Goal: Transaction & Acquisition: Purchase product/service

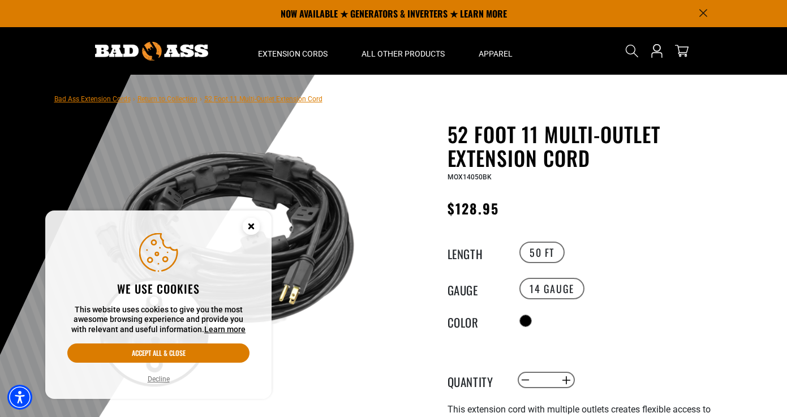
click at [247, 228] on circle "Cookie Consent" at bounding box center [251, 226] width 17 height 17
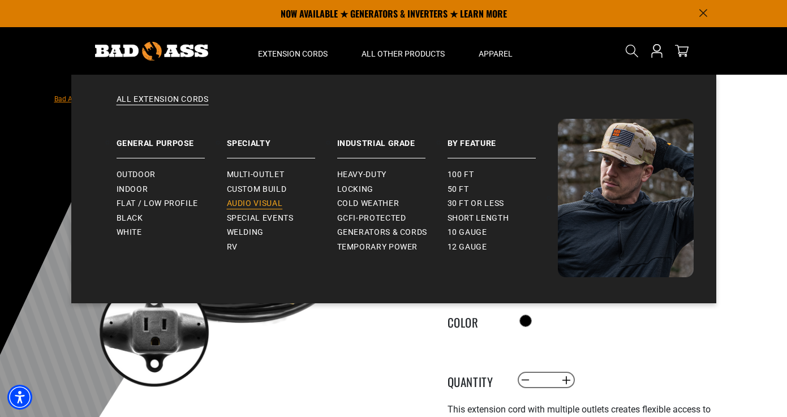
click at [245, 203] on span "Audio Visual" at bounding box center [255, 204] width 56 height 10
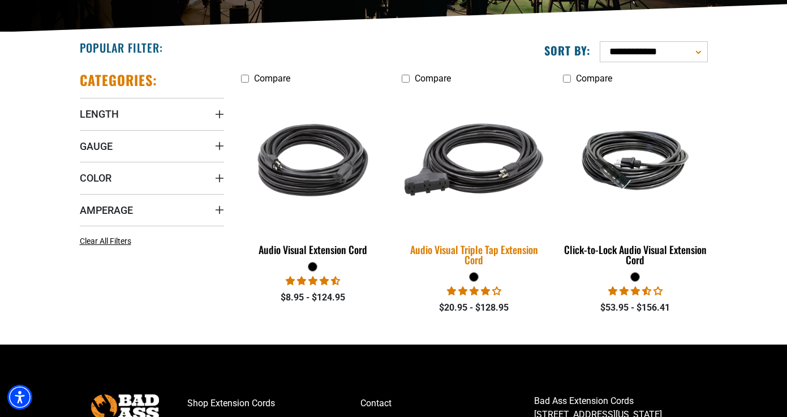
scroll to position [256, 0]
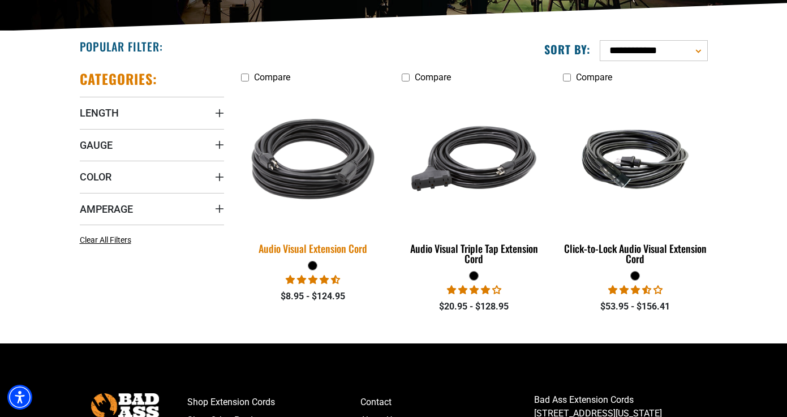
click at [340, 181] on img at bounding box center [313, 159] width 159 height 145
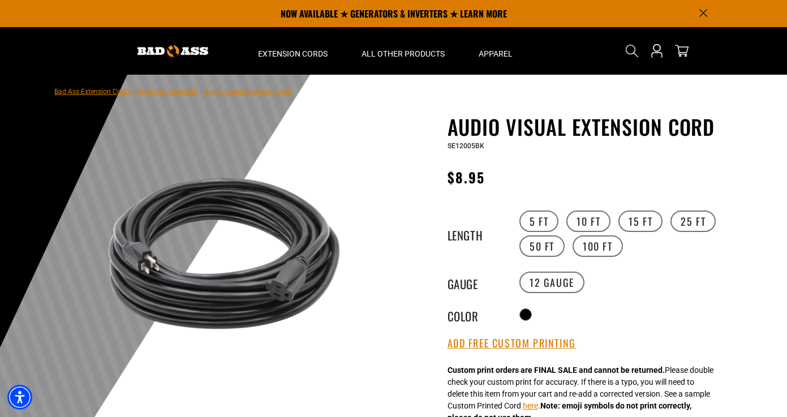
scroll to position [4, 0]
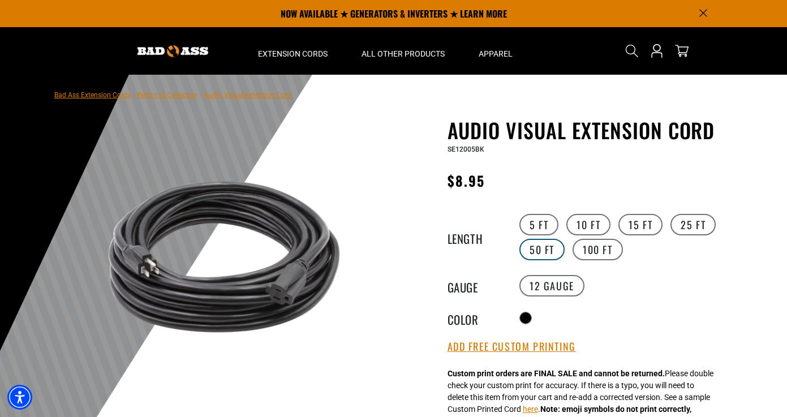
click at [550, 251] on label "50 FT" at bounding box center [542, 250] width 45 height 22
click at [628, 285] on label "14 Gauge products.product.variant_sold_out_or_unavailable" at bounding box center [625, 286] width 65 height 22
click at [587, 252] on label "100 FT" at bounding box center [598, 250] width 50 height 22
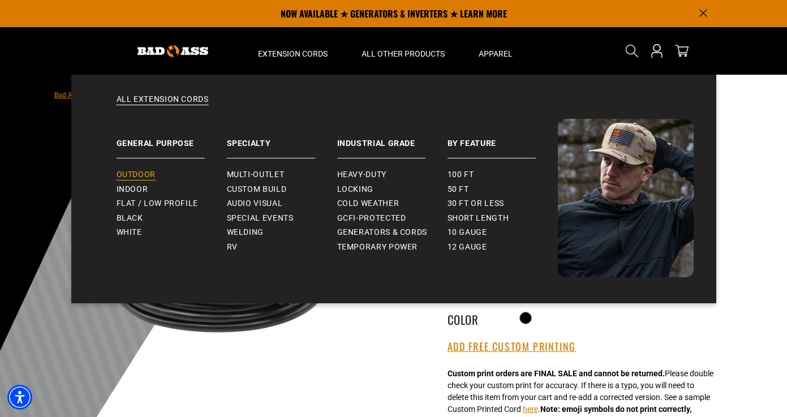
click at [143, 173] on span "Outdoor" at bounding box center [136, 175] width 39 height 10
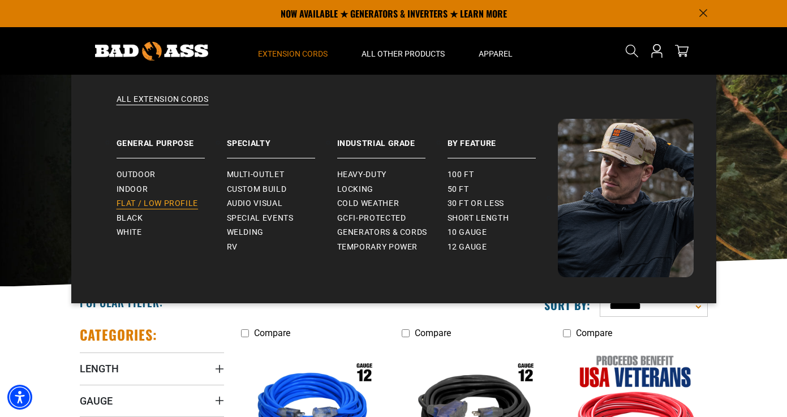
click at [162, 202] on span "Flat / Low Profile" at bounding box center [158, 204] width 82 height 10
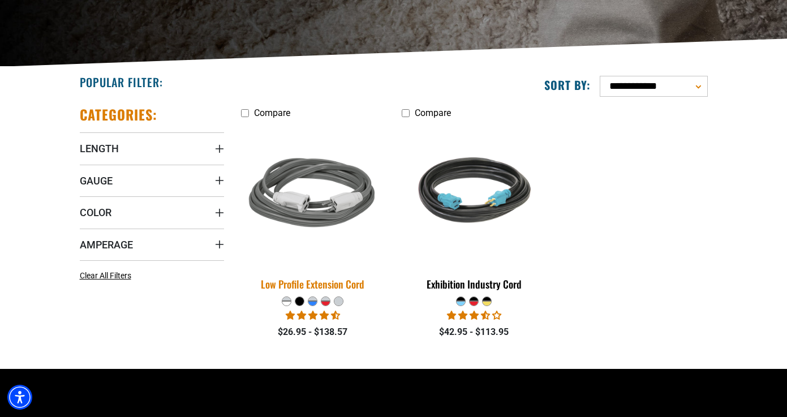
scroll to position [221, 0]
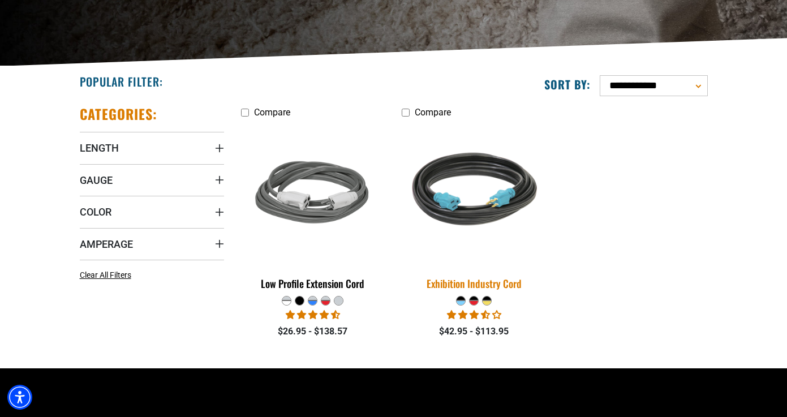
click at [483, 199] on img at bounding box center [474, 194] width 159 height 145
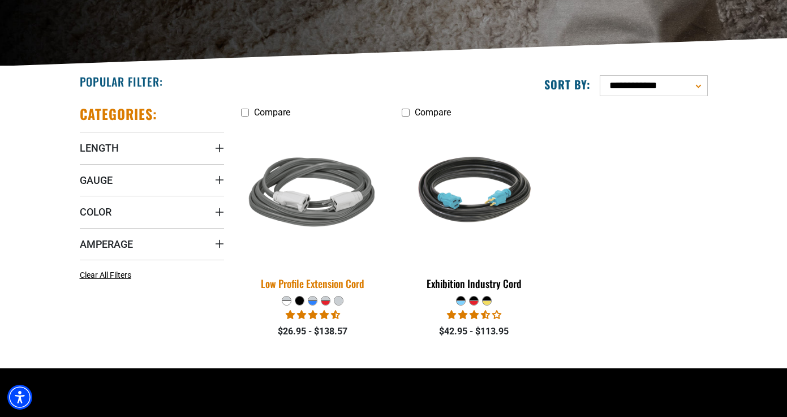
click at [352, 192] on img at bounding box center [313, 194] width 159 height 145
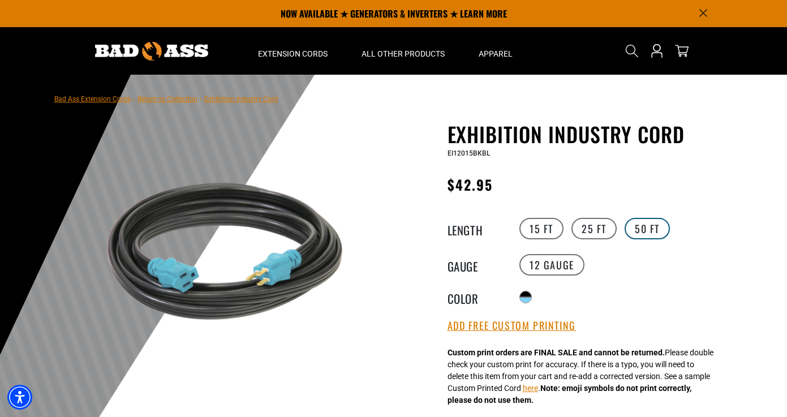
click at [653, 230] on label "50 FT" at bounding box center [647, 229] width 45 height 22
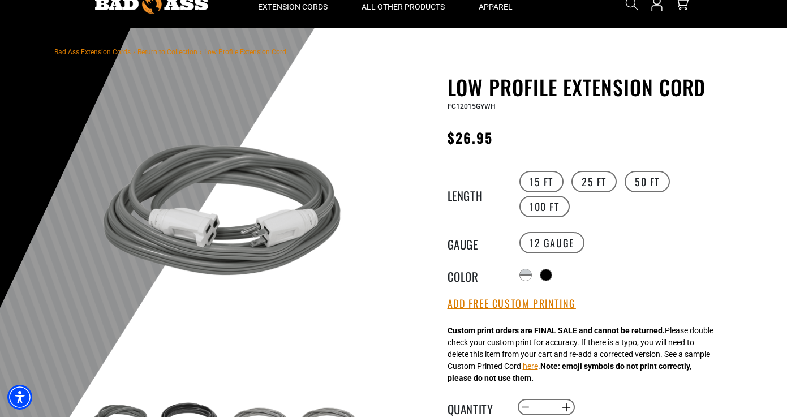
scroll to position [49, 0]
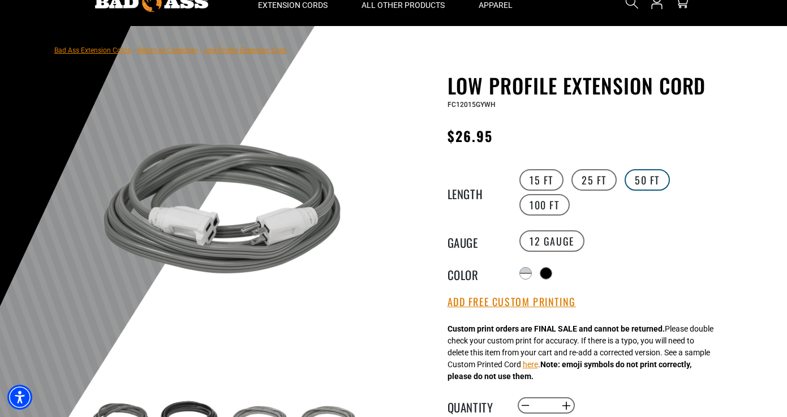
click at [636, 184] on label "50 FT" at bounding box center [647, 180] width 45 height 22
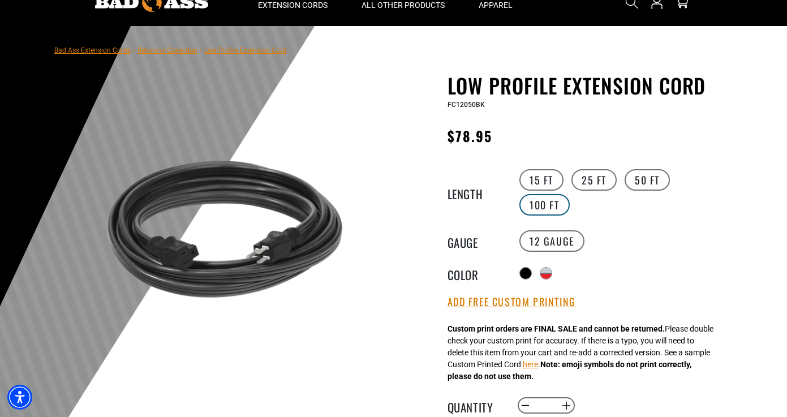
click at [552, 206] on label "100 FT" at bounding box center [545, 205] width 50 height 22
click at [543, 273] on div "Radio button Radio button products.product.variant_sold_out_or_unavailable prod…" at bounding box center [621, 273] width 208 height 18
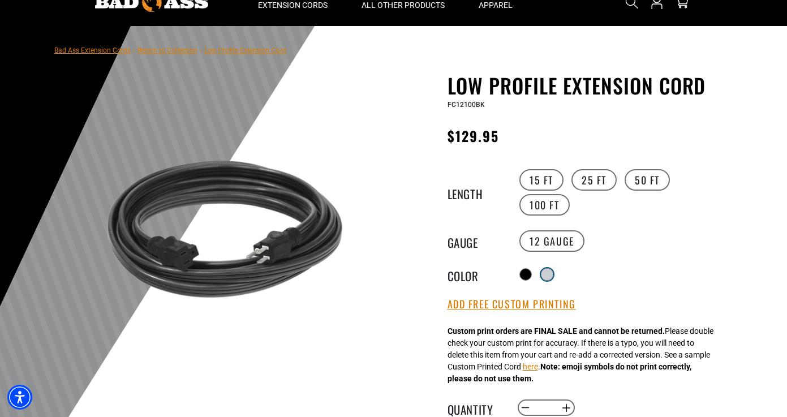
click at [544, 272] on label "products.product.variant_sold_out_or_unavailable" at bounding box center [547, 274] width 15 height 15
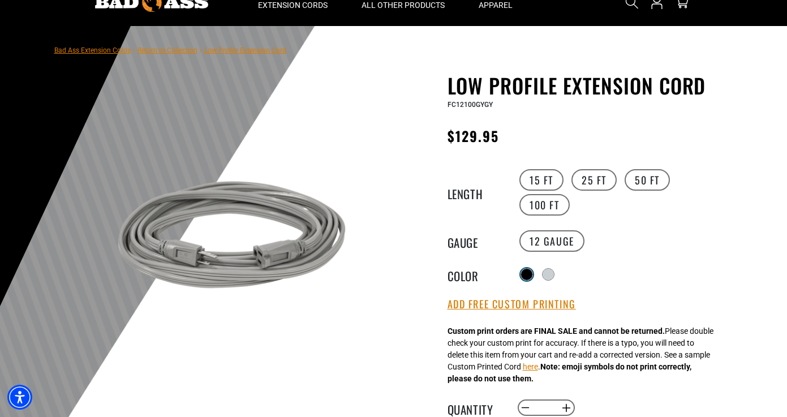
click at [526, 269] on div at bounding box center [526, 274] width 11 height 11
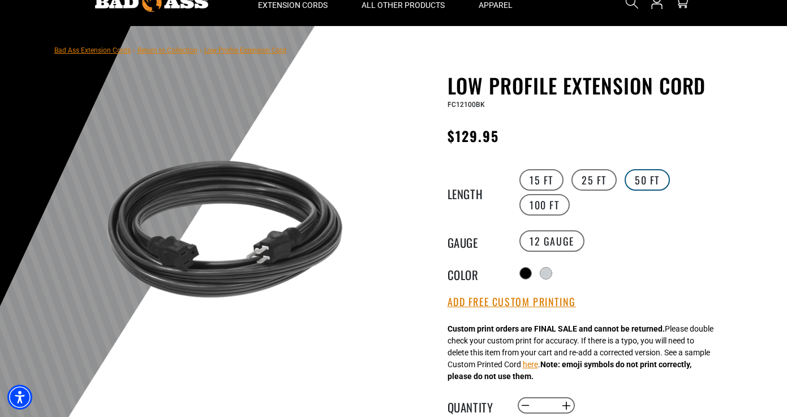
click at [648, 179] on label "50 FT" at bounding box center [647, 180] width 45 height 22
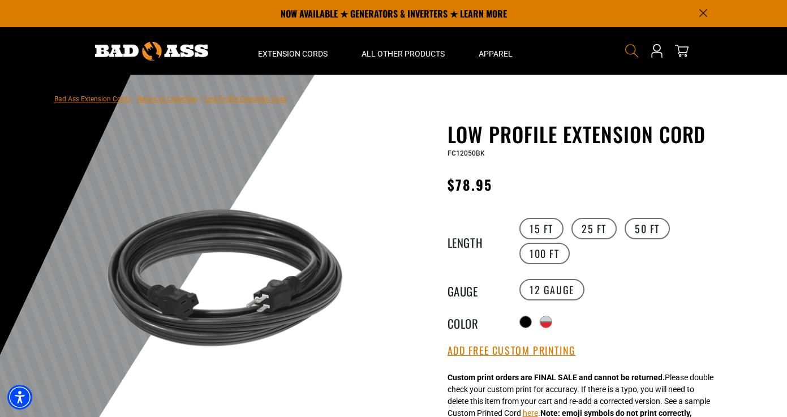
click at [627, 50] on icon "Search" at bounding box center [632, 51] width 15 height 15
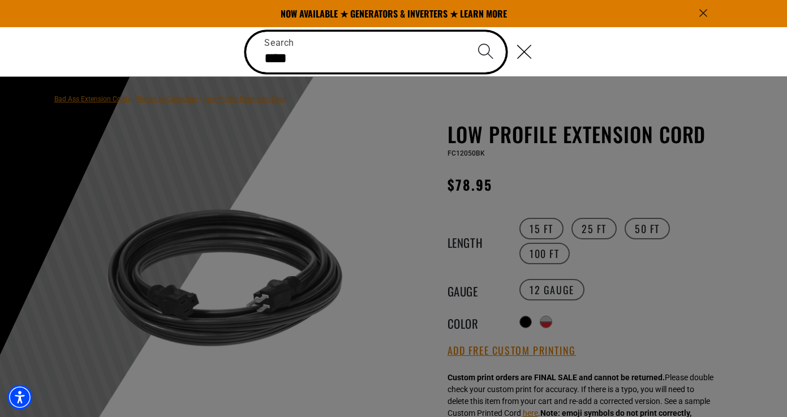
type input "****"
click at [486, 51] on button "Search" at bounding box center [486, 52] width 40 height 40
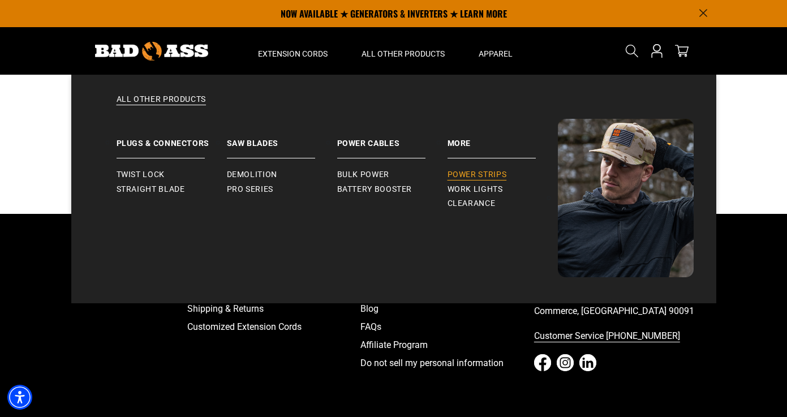
click at [468, 176] on span "Power Strips" at bounding box center [477, 175] width 59 height 10
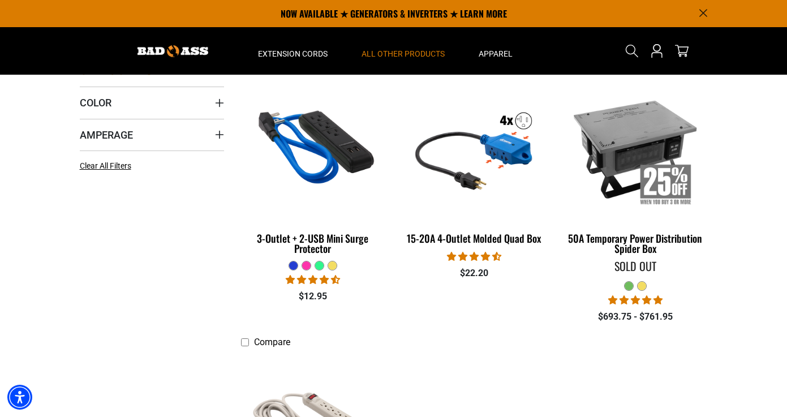
scroll to position [183, 0]
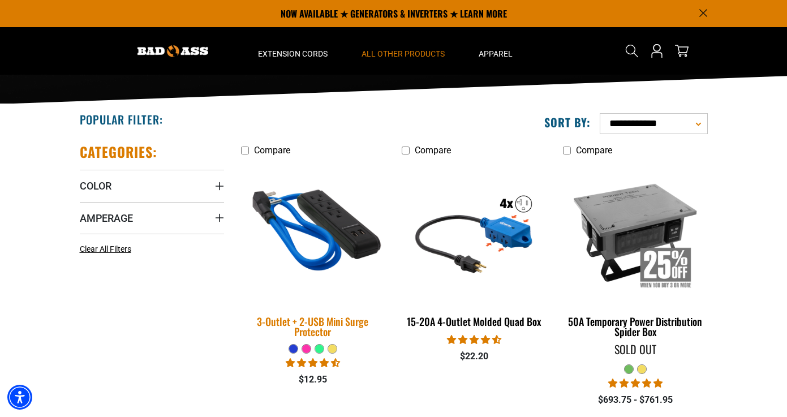
click at [341, 324] on div "3-Outlet + 2-USB Mini Surge Protector" at bounding box center [313, 326] width 144 height 20
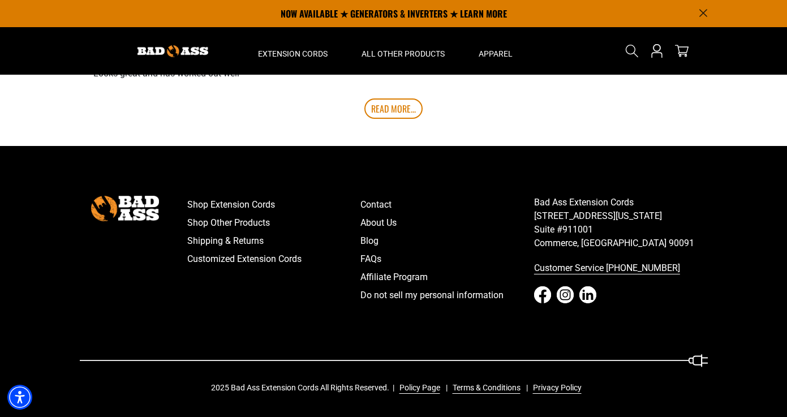
scroll to position [2054, 0]
click at [229, 237] on link "Shipping & Returns" at bounding box center [274, 241] width 174 height 18
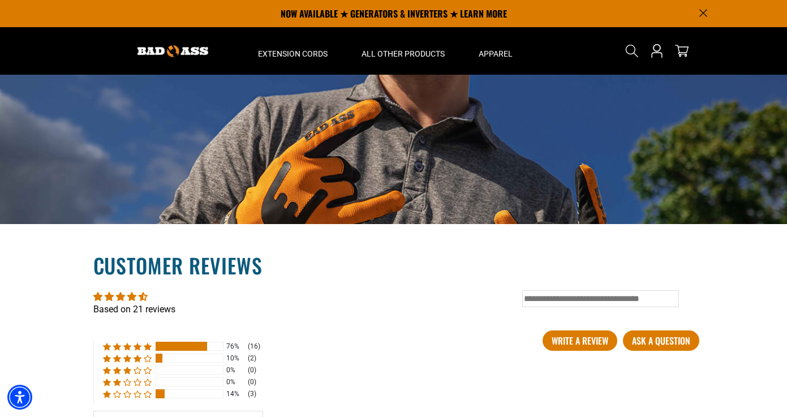
scroll to position [1476, 0]
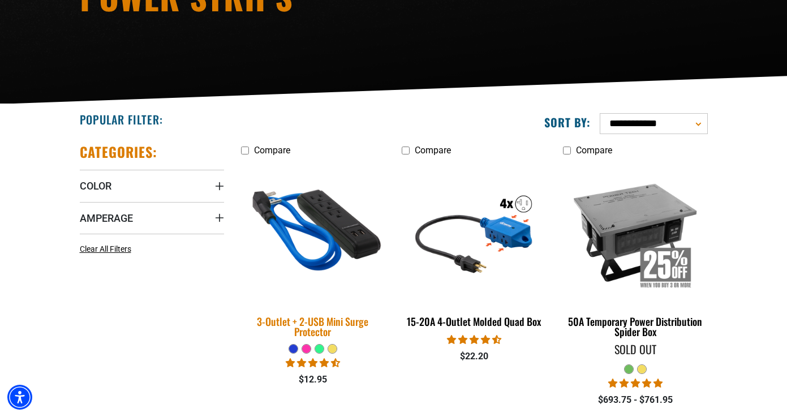
click at [345, 243] on img at bounding box center [313, 232] width 159 height 145
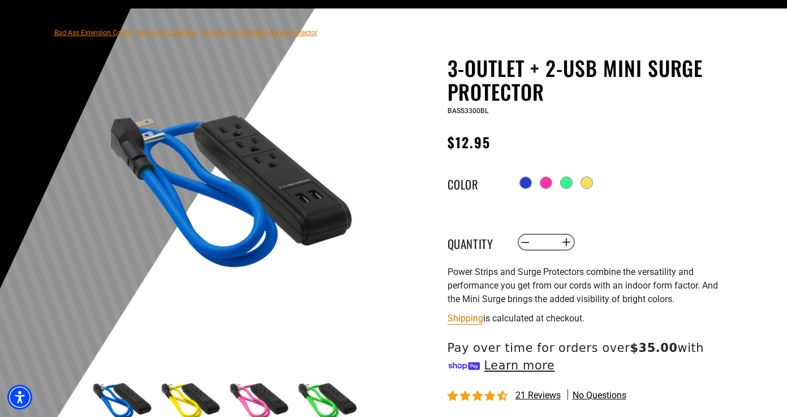
scroll to position [68, 0]
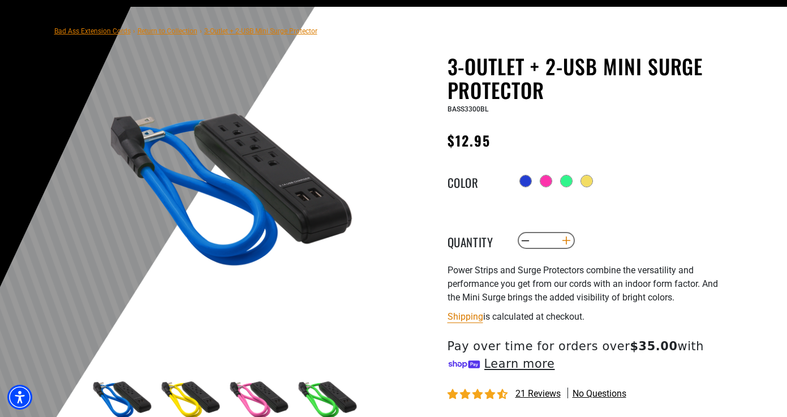
click at [566, 246] on button "Increase quantity for 3-Outlet + 2-USB Mini Surge Protector" at bounding box center [567, 240] width 18 height 19
type input "*"
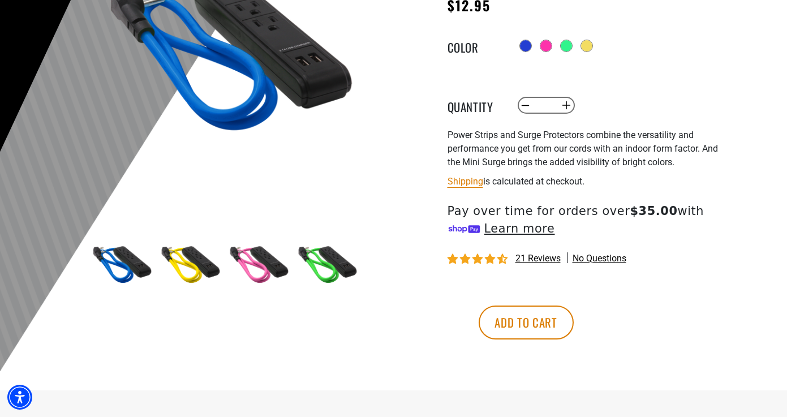
scroll to position [205, 0]
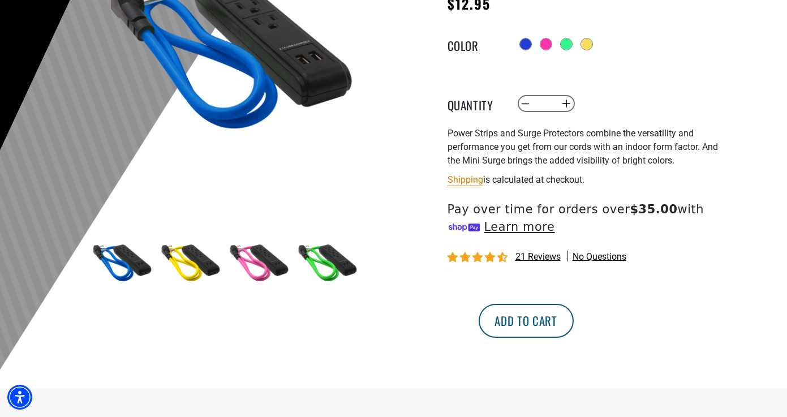
click at [574, 329] on button "Add to cart" at bounding box center [526, 321] width 95 height 34
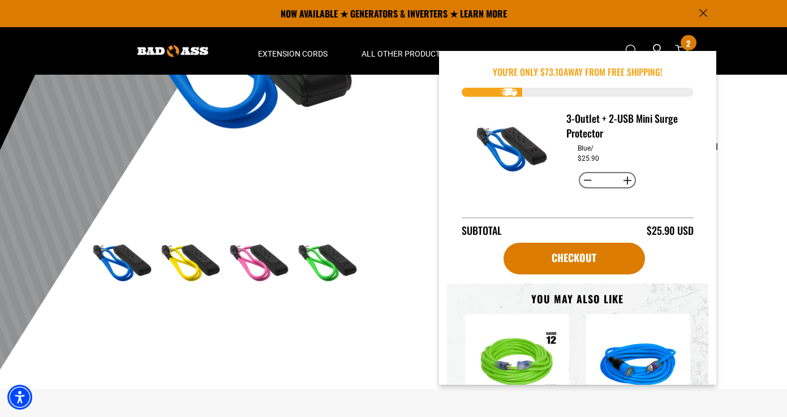
click at [700, 12] on icon "Announcement" at bounding box center [704, 13] width 8 height 8
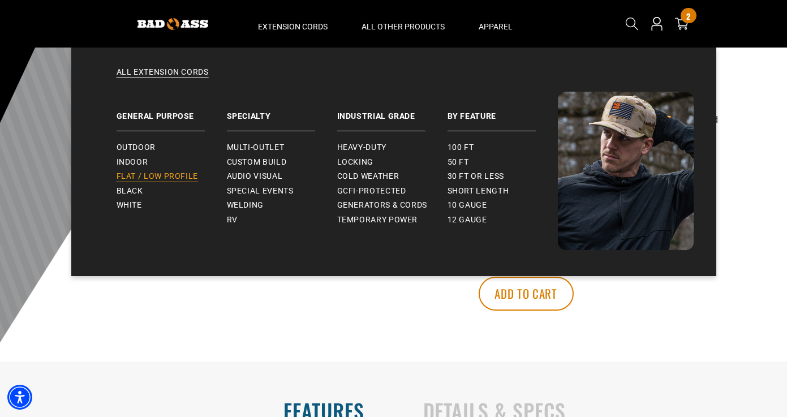
click at [135, 173] on span "Flat / Low Profile" at bounding box center [158, 177] width 82 height 10
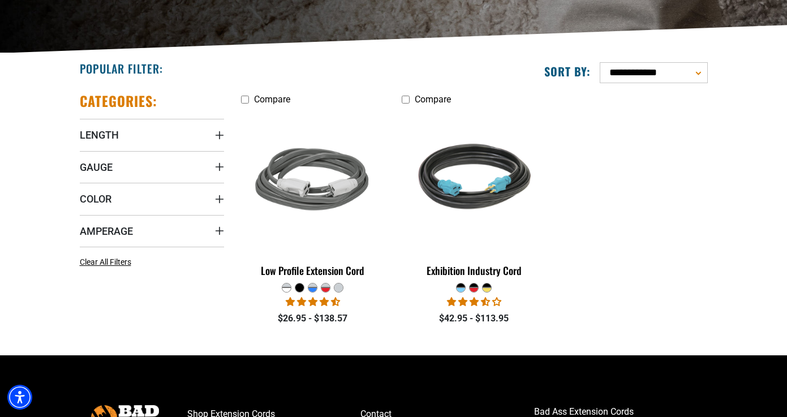
scroll to position [239, 0]
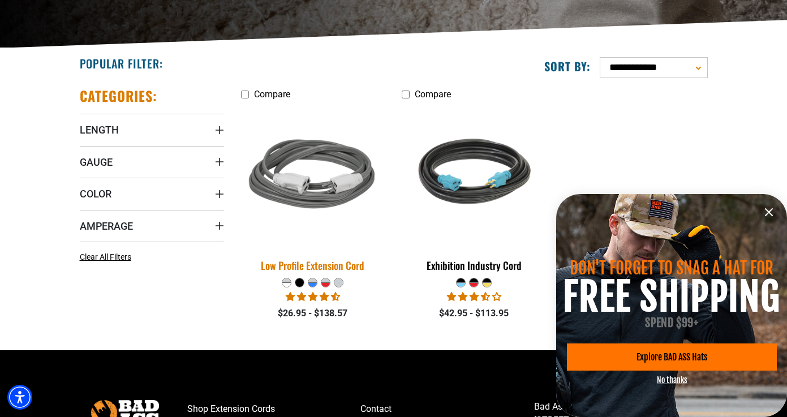
click at [349, 185] on img at bounding box center [313, 176] width 159 height 145
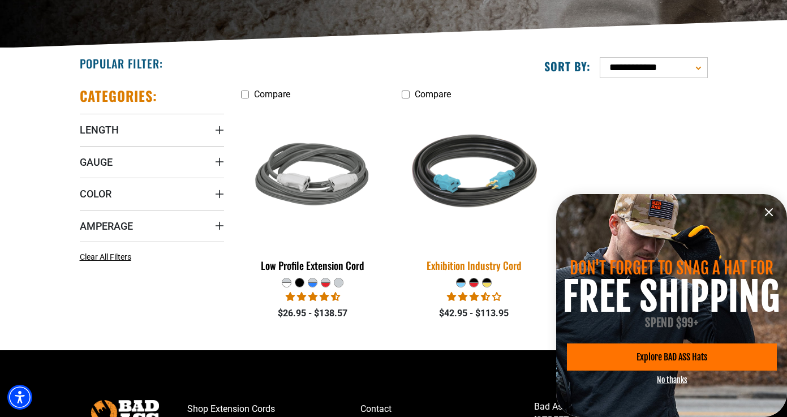
click at [447, 176] on img at bounding box center [474, 176] width 159 height 145
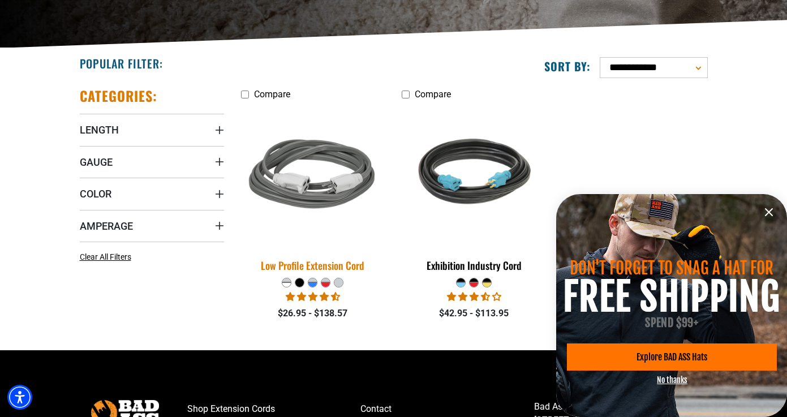
click at [331, 183] on img at bounding box center [313, 176] width 159 height 145
click at [356, 181] on img at bounding box center [313, 176] width 159 height 145
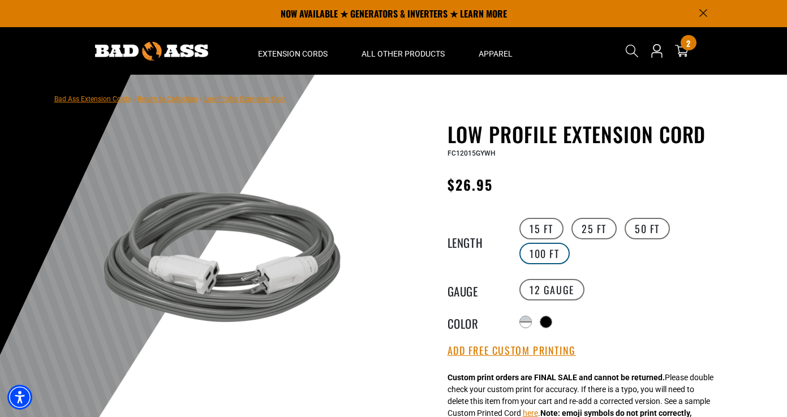
click at [553, 251] on label "100 FT" at bounding box center [545, 254] width 50 height 22
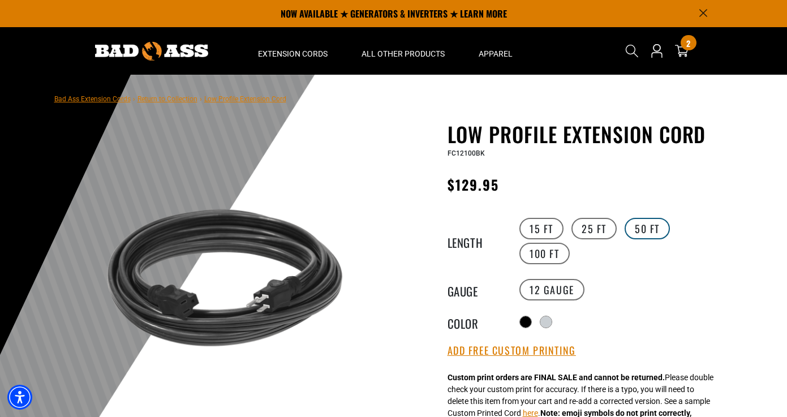
click at [653, 232] on label "50 FT" at bounding box center [647, 229] width 45 height 22
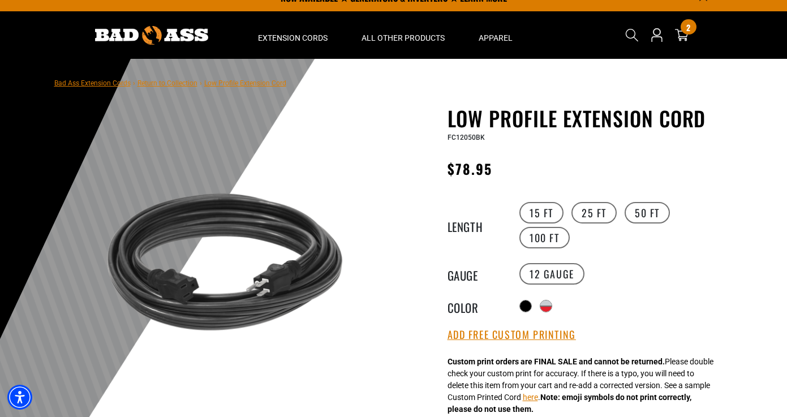
scroll to position [19, 0]
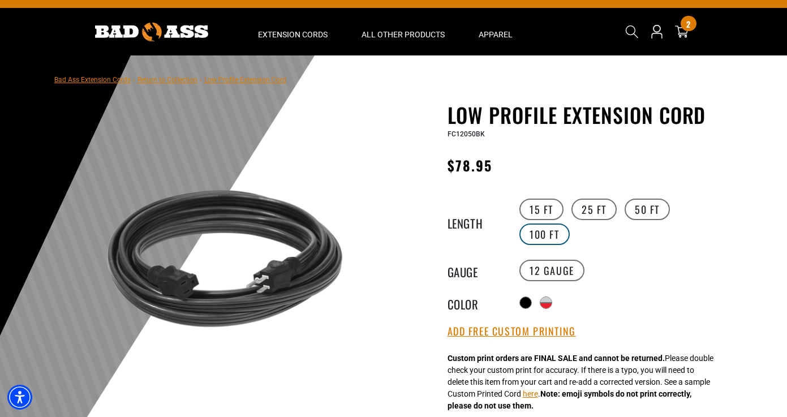
click at [560, 232] on label "100 FT" at bounding box center [545, 235] width 50 height 22
click at [655, 213] on label "50 FT" at bounding box center [647, 210] width 45 height 22
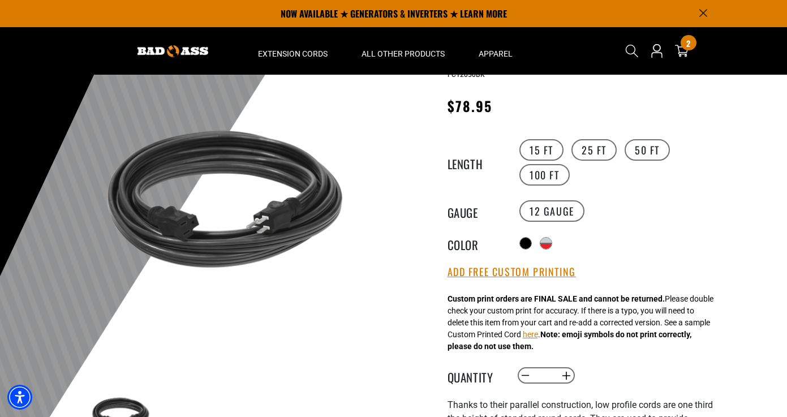
scroll to position [46, 0]
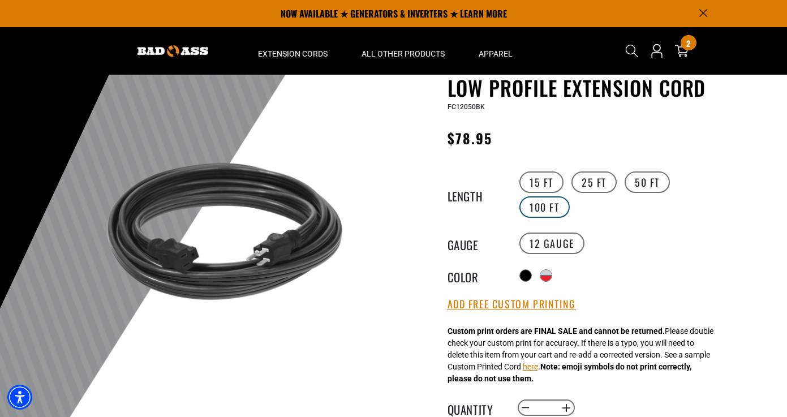
click at [555, 203] on label "100 FT" at bounding box center [545, 207] width 50 height 22
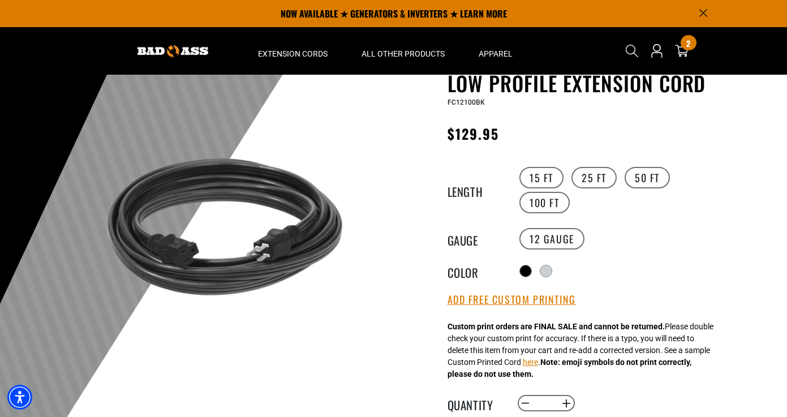
scroll to position [49, 0]
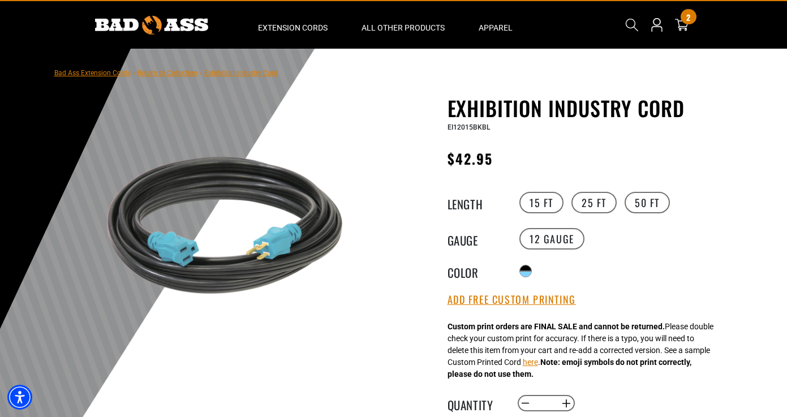
scroll to position [31, 0]
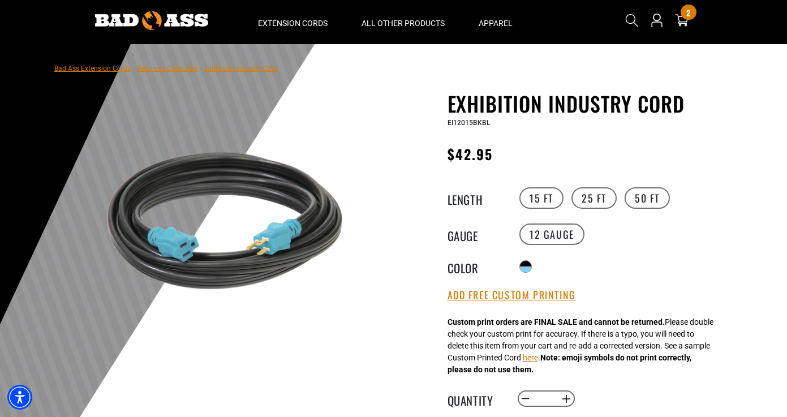
click at [648, 187] on div "15 FT 25 FT 50 FT" at bounding box center [621, 198] width 208 height 25
click at [648, 189] on label "50 FT" at bounding box center [647, 198] width 45 height 22
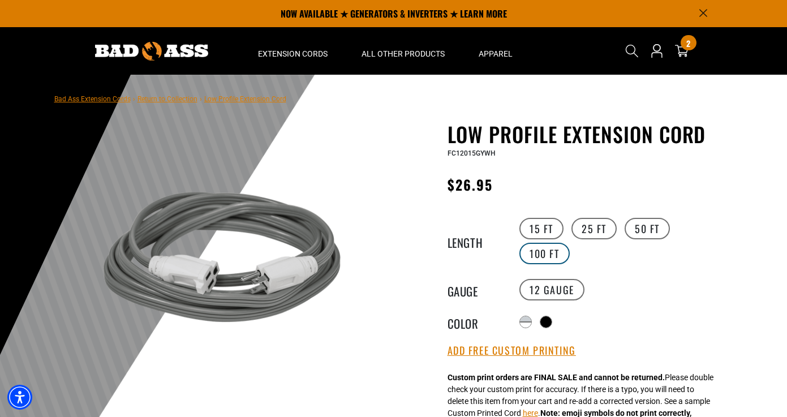
click at [553, 247] on label "100 FT" at bounding box center [545, 254] width 50 height 22
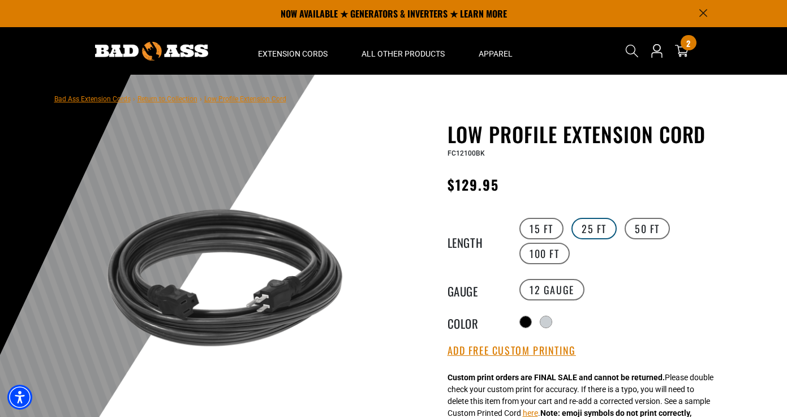
click at [589, 225] on label "25 FT" at bounding box center [594, 229] width 45 height 22
click at [646, 230] on label "50 FT" at bounding box center [647, 229] width 45 height 22
click at [552, 255] on label "100 FT" at bounding box center [545, 254] width 50 height 22
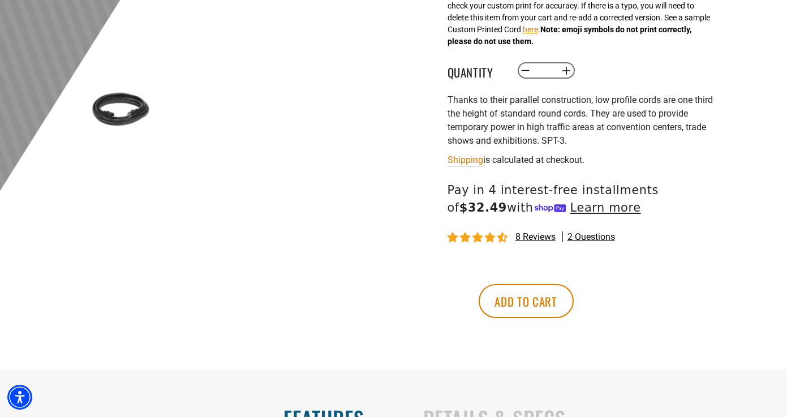
scroll to position [389, 0]
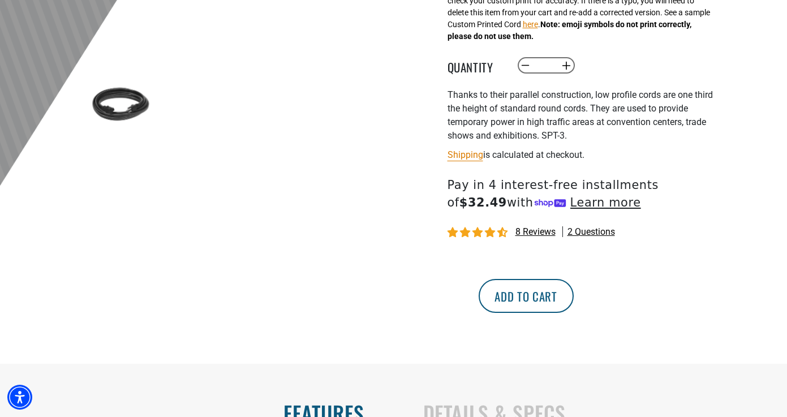
click at [574, 292] on button "Add to cart" at bounding box center [526, 296] width 95 height 34
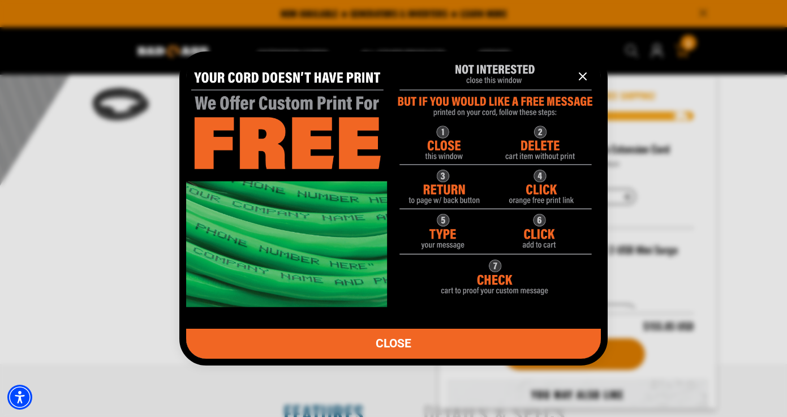
click at [582, 80] on icon "information" at bounding box center [583, 77] width 14 height 14
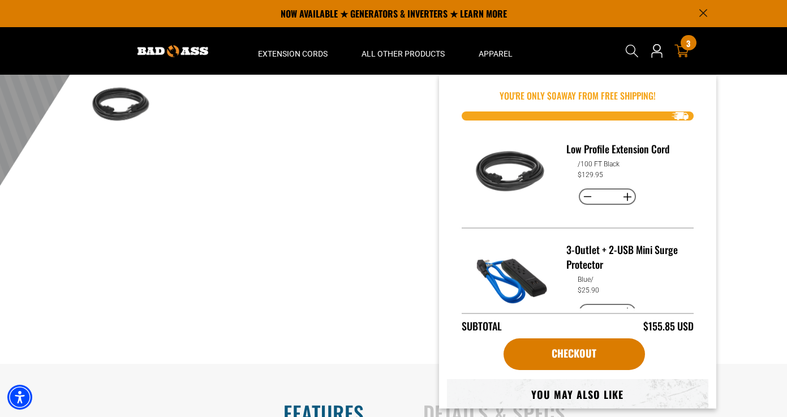
scroll to position [0, 0]
click at [586, 194] on button "Decrease quantity for Low Profile Extension Cord" at bounding box center [588, 196] width 18 height 19
type input "*"
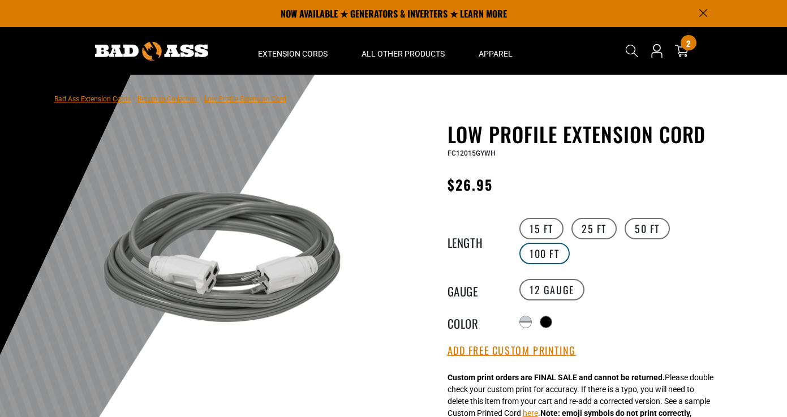
click at [549, 251] on label "100 FT" at bounding box center [545, 254] width 50 height 22
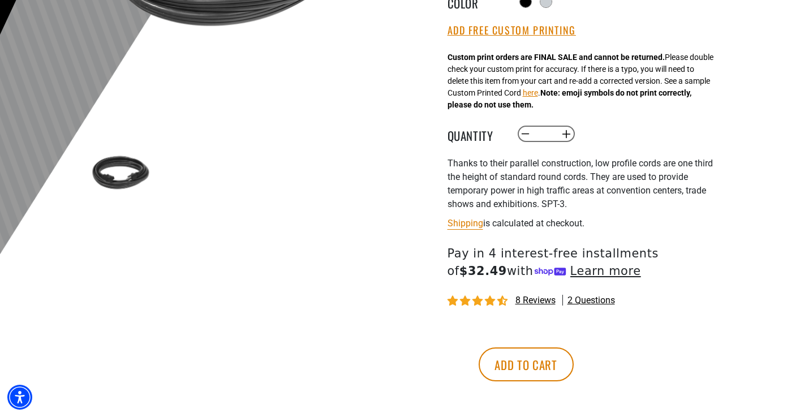
scroll to position [337, 0]
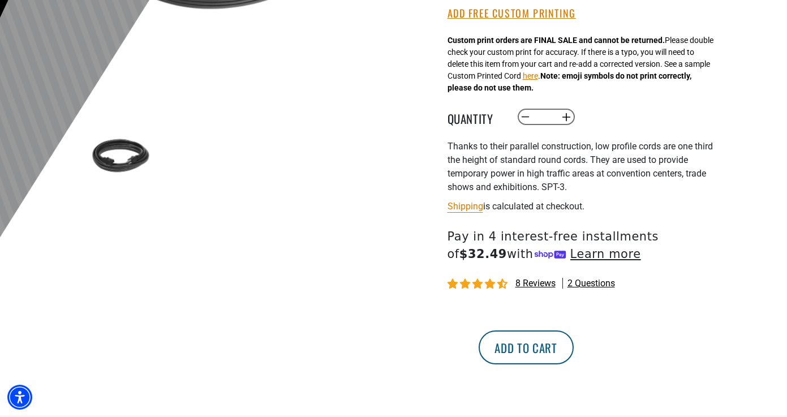
click at [574, 351] on button "Add to cart" at bounding box center [526, 348] width 95 height 34
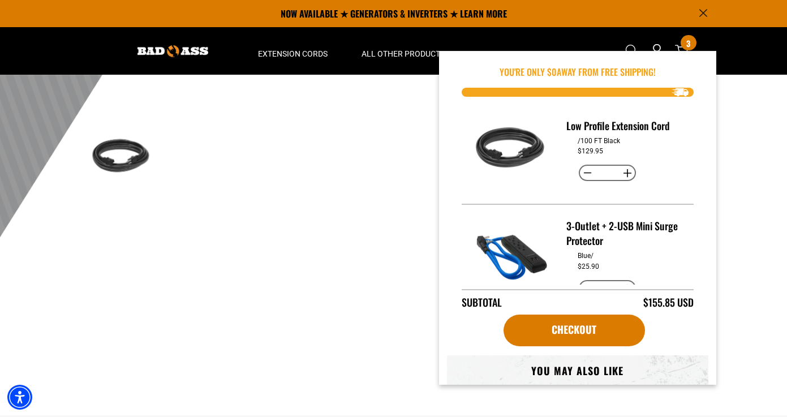
click at [310, 250] on div "1 of 8" at bounding box center [224, 17] width 323 height 465
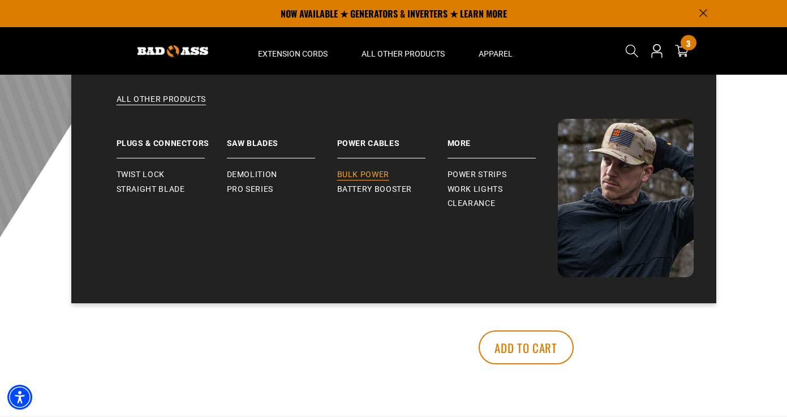
click at [371, 177] on span "Bulk Power" at bounding box center [363, 175] width 52 height 10
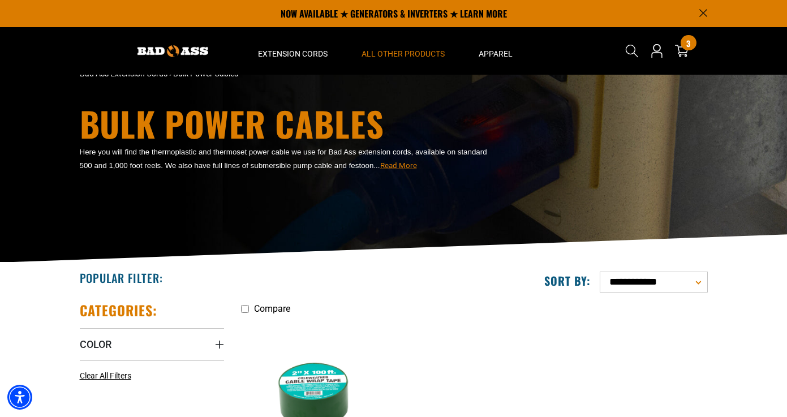
scroll to position [21, 0]
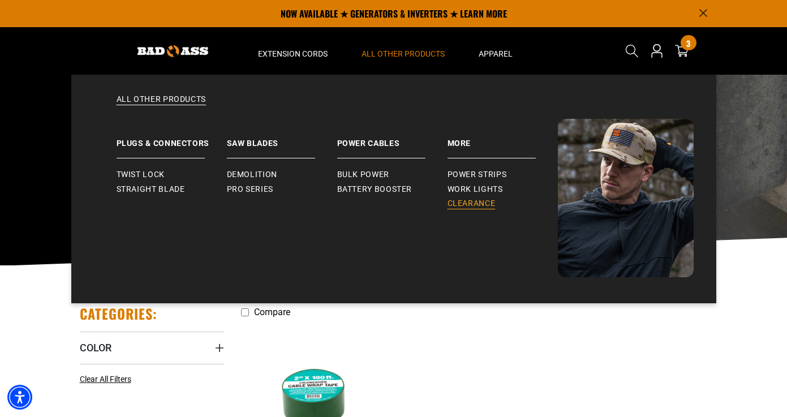
click at [459, 203] on span "Clearance" at bounding box center [472, 204] width 48 height 10
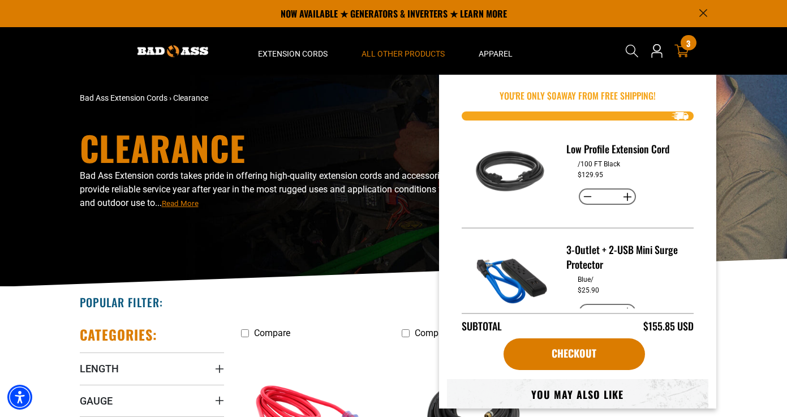
click at [686, 50] on div "3 3 items" at bounding box center [688, 42] width 15 height 15
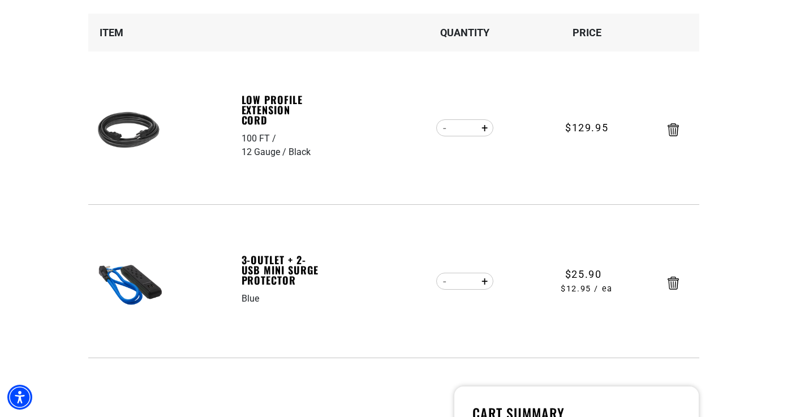
scroll to position [183, 0]
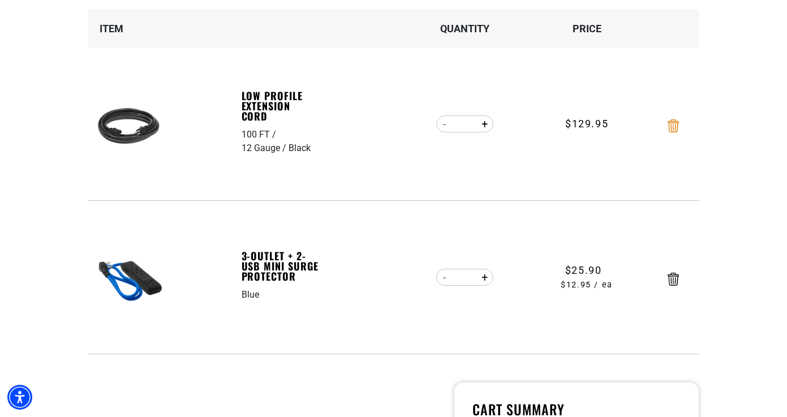
click at [675, 126] on icon "Remove Low Profile Extension Cord - 100 FT / 12 Gauge / Black" at bounding box center [673, 125] width 11 height 13
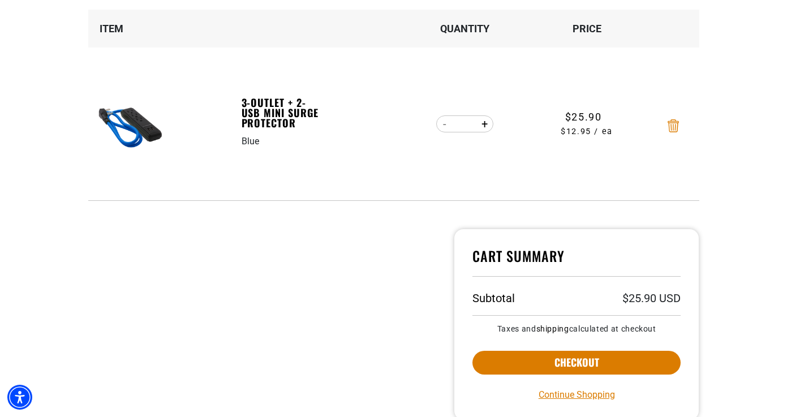
click at [671, 127] on icon "Remove 3-Outlet + 2-USB Mini Surge Protector - Blue" at bounding box center [673, 125] width 11 height 13
